Goal: Task Accomplishment & Management: Manage account settings

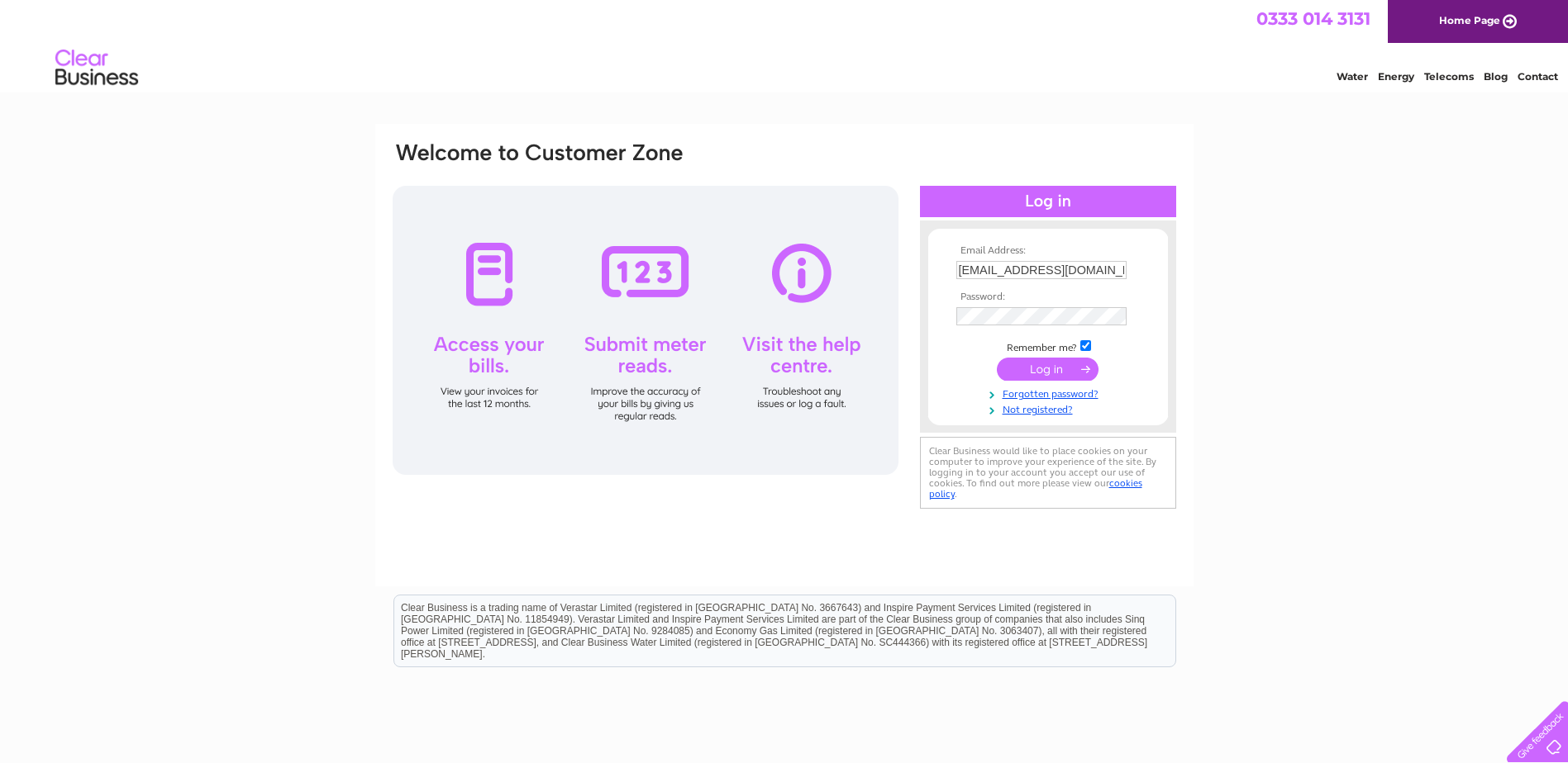
click at [1039, 364] on input "submit" at bounding box center [1048, 369] width 102 height 23
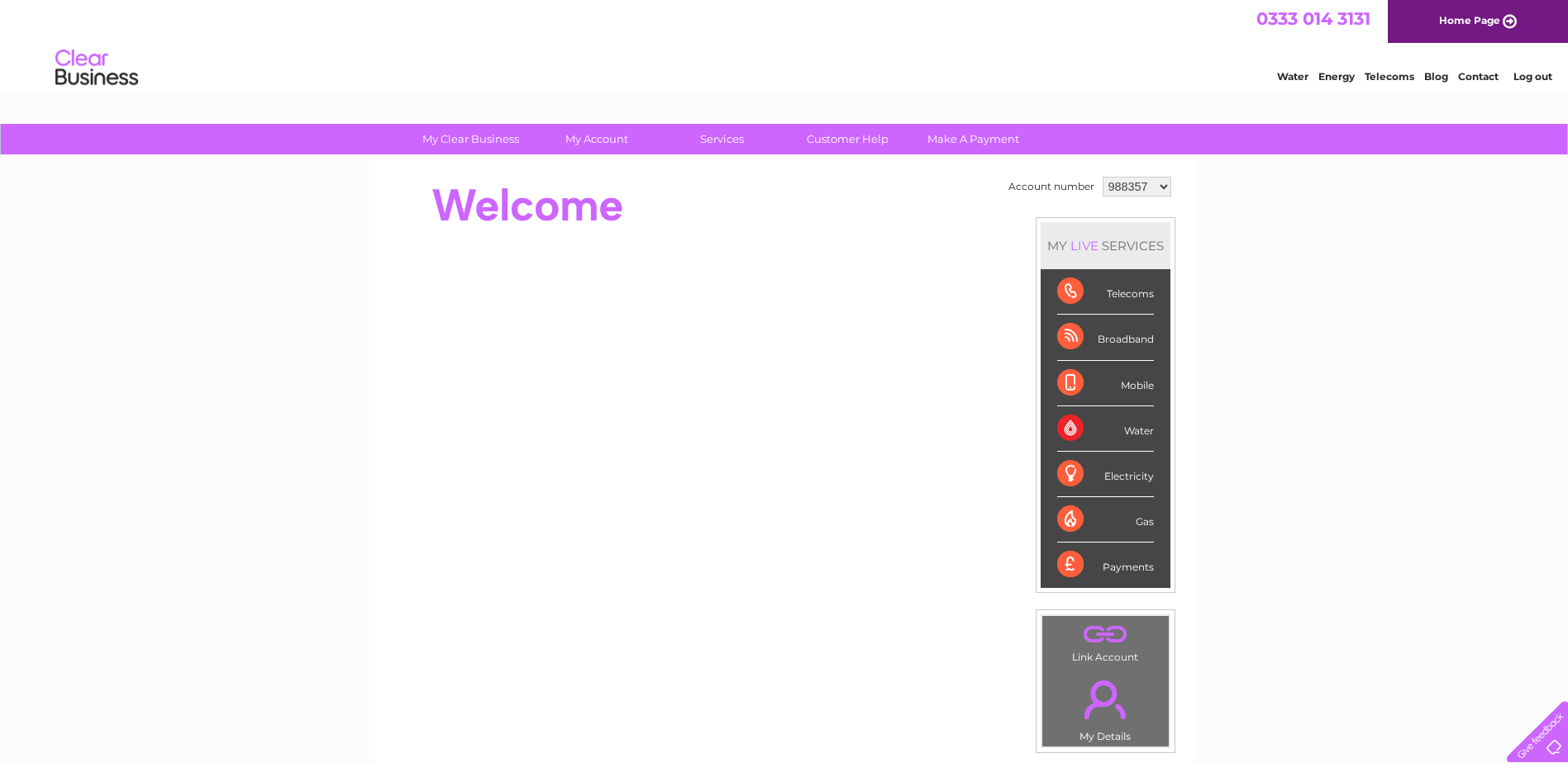
click at [1084, 428] on div "Water" at bounding box center [1105, 428] width 97 height 46
click at [1138, 435] on div "Water" at bounding box center [1105, 428] width 97 height 46
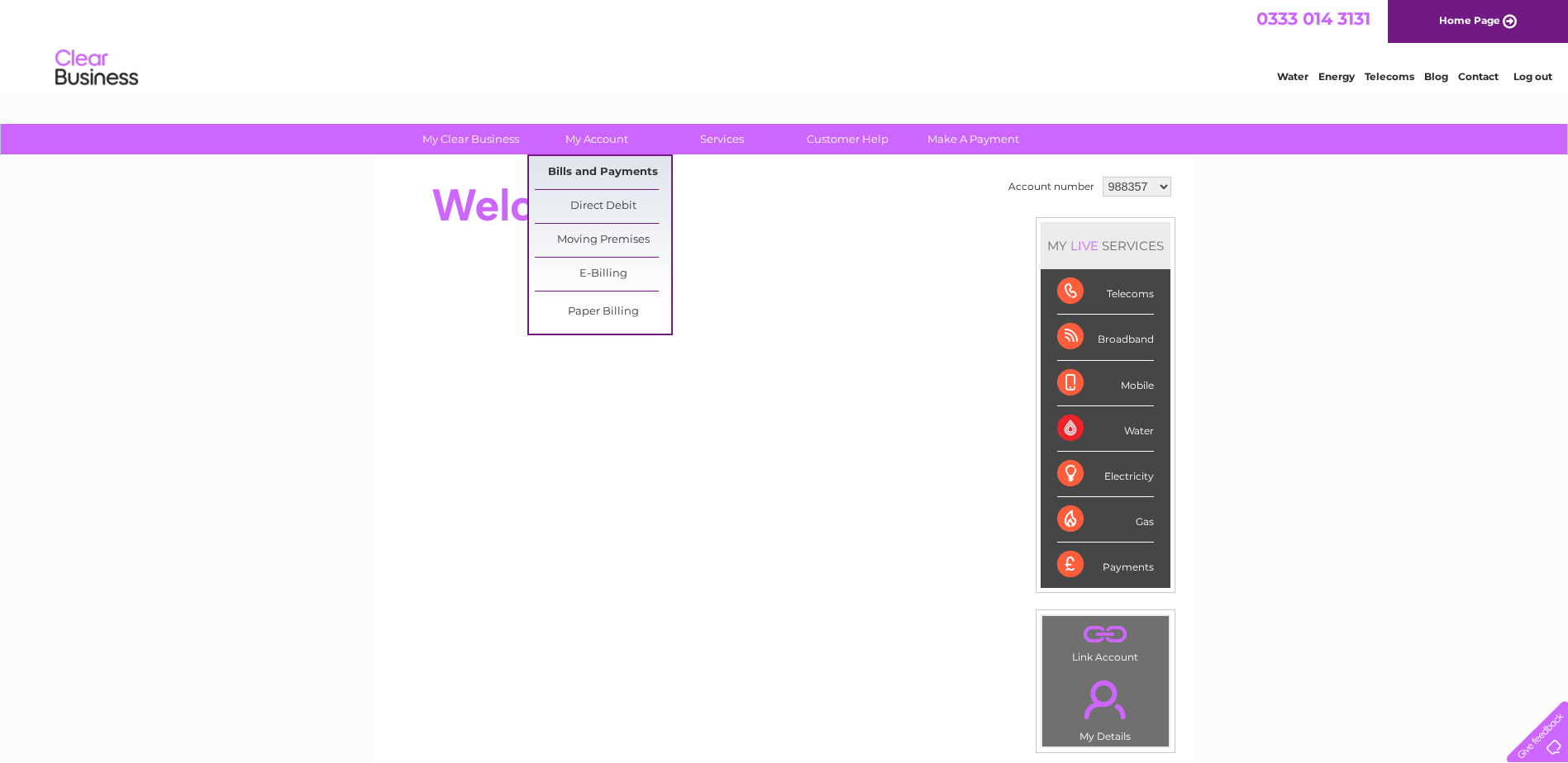
click at [603, 162] on link "Bills and Payments" at bounding box center [603, 173] width 136 height 33
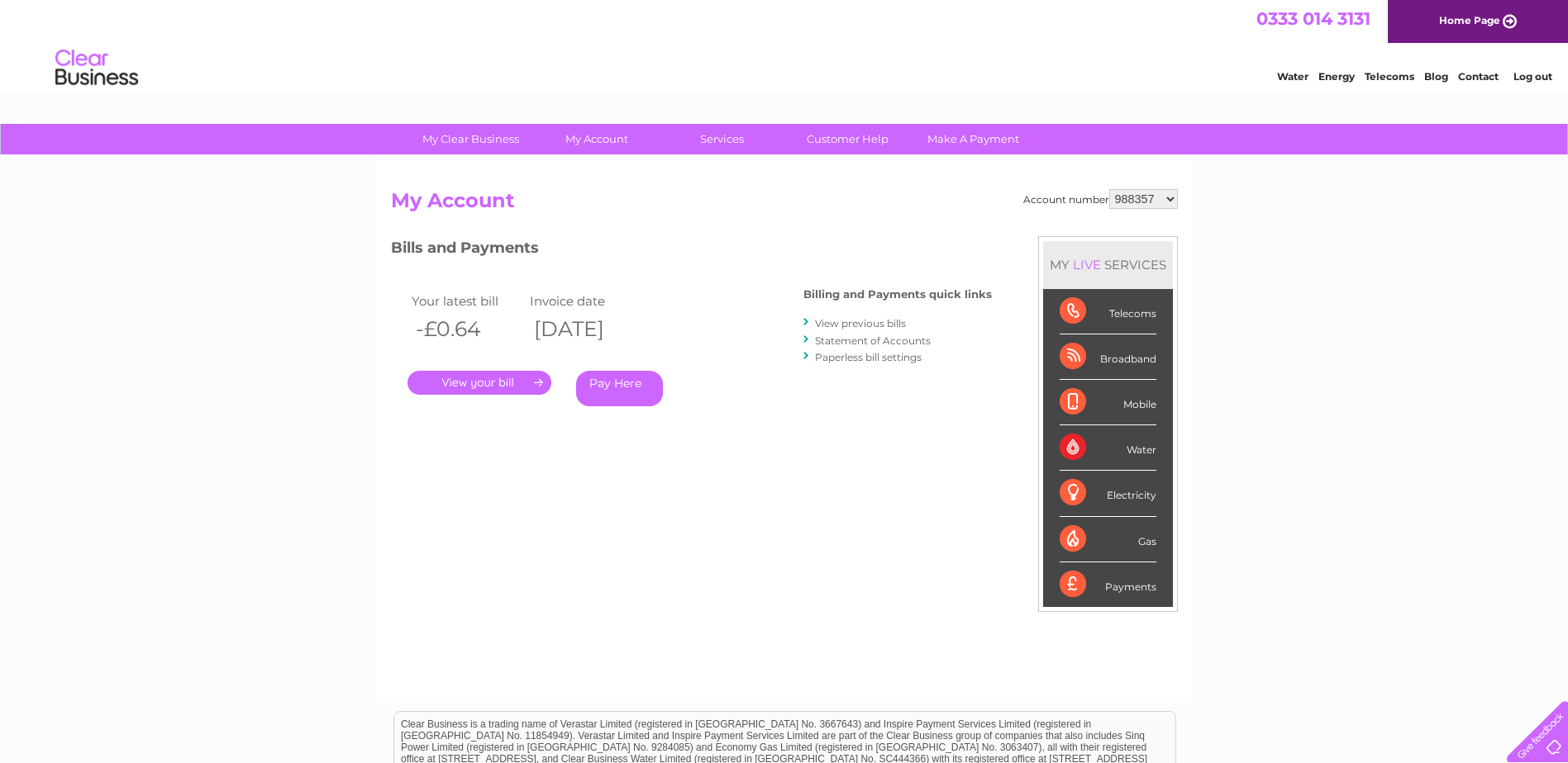
click at [490, 382] on link "." at bounding box center [479, 383] width 144 height 24
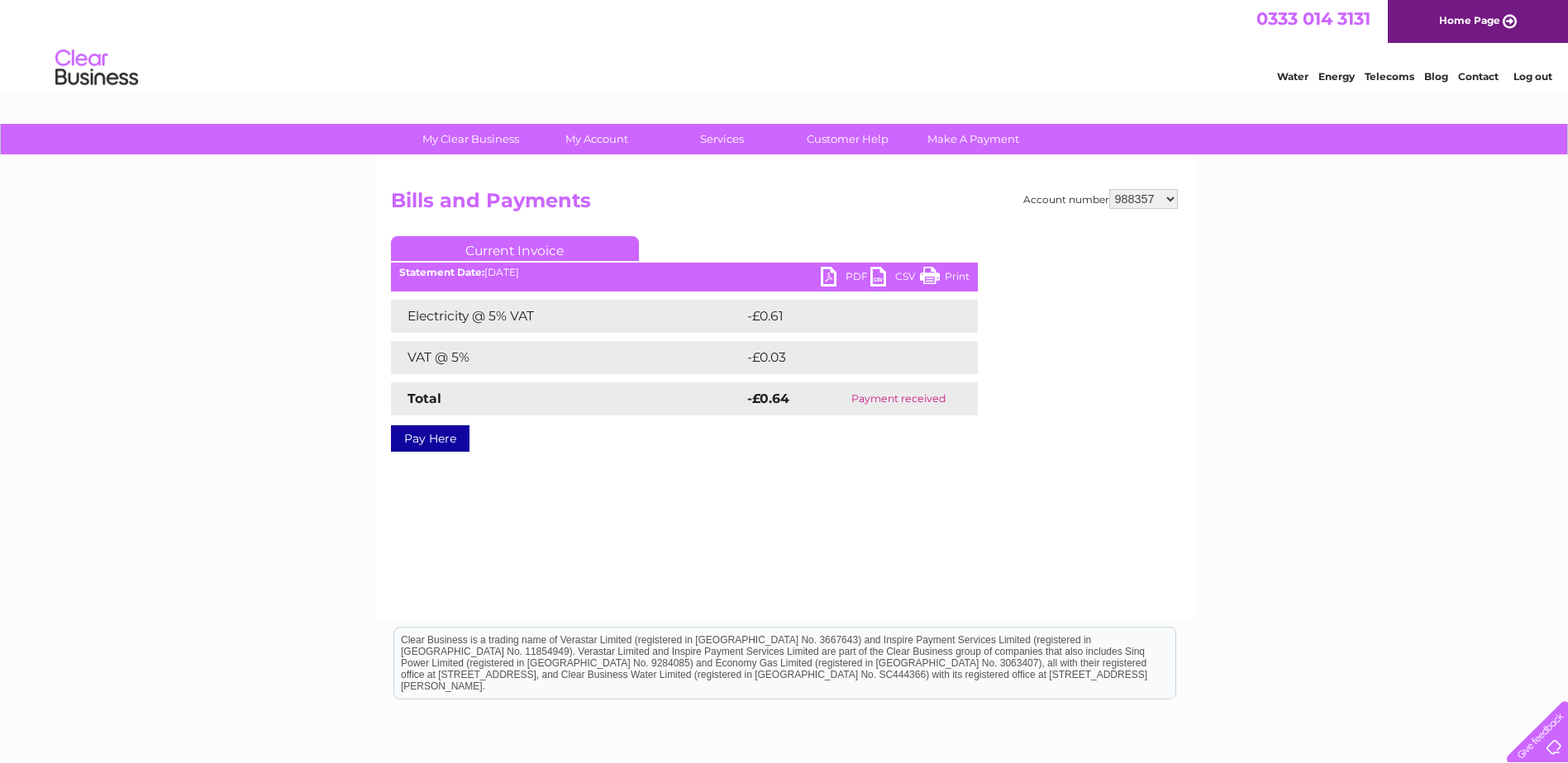
click at [1155, 194] on select "988357 988365 1113810 1113811 1113812 1113813 1113814 1113815" at bounding box center [1144, 199] width 69 height 20
select select "988365"
click at [1111, 190] on select "988357 988365 1113810 1113811 1113812 1113813 1113814 1113815" at bounding box center [1144, 199] width 69 height 20
